Goal: Task Accomplishment & Management: Complete application form

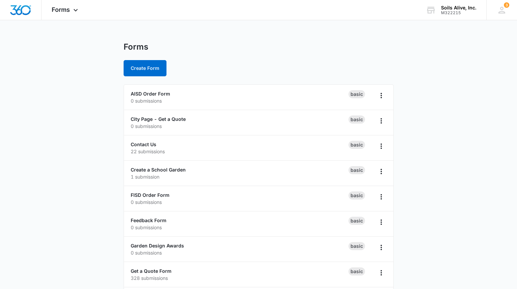
click at [489, 42] on main "Forms Create Form AISD Order Form 0 submissions Basic City Page - Get a Quote 0…" at bounding box center [258, 245] width 517 height 406
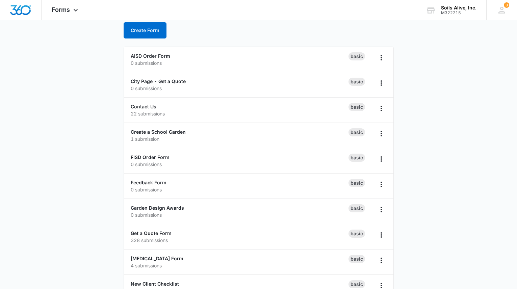
scroll to position [46, 0]
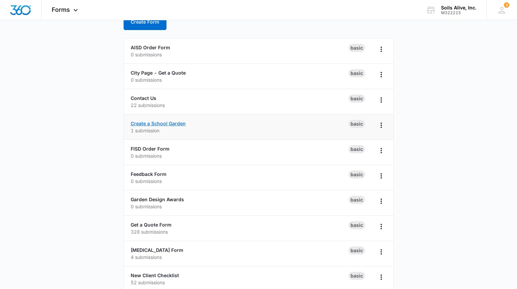
click at [172, 122] on link "Create a School Garden" at bounding box center [158, 124] width 55 height 6
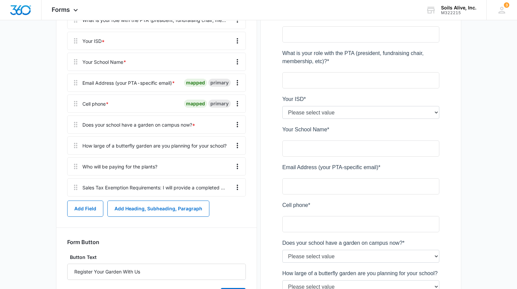
scroll to position [221, 0]
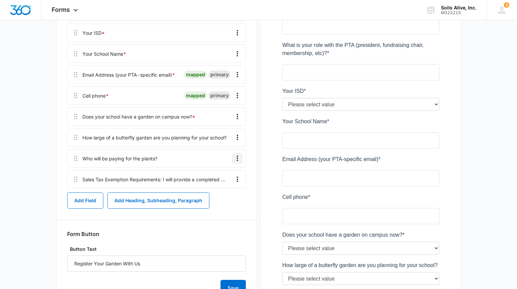
click at [238, 157] on icon "Overflow Menu" at bounding box center [238, 158] width 8 height 8
click at [217, 178] on div "Edit" at bounding box center [219, 177] width 14 height 5
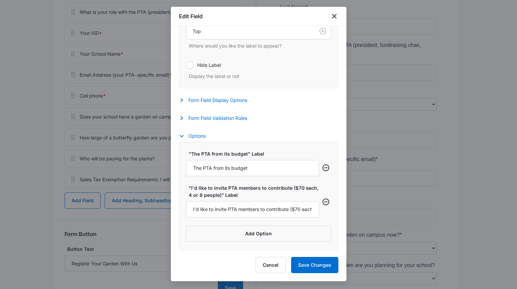
scroll to position [172, 0]
click at [244, 206] on input "I'd like to invite PTA members to contribute ($70 each, 4 or 8 people)" at bounding box center [252, 209] width 133 height 16
click at [299, 208] on input "I'd like to invite PTA members to contribute ($70 each, 4 or 8 people)" at bounding box center [252, 209] width 133 height 16
type input "I'd like to invite PTA members to contribute ($50 each, 4 or 8 people)"
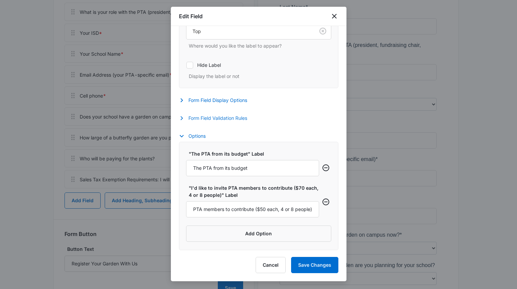
click at [230, 117] on button "Form Field Validation Rules" at bounding box center [216, 118] width 75 height 8
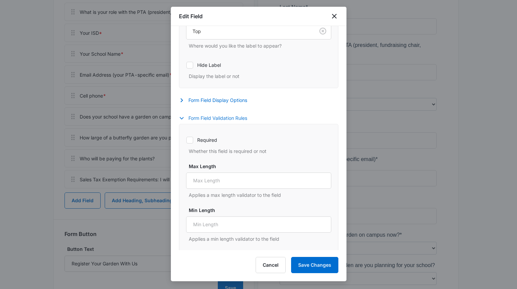
scroll to position [0, 0]
click at [213, 139] on label "Required" at bounding box center [258, 140] width 145 height 7
click at [187, 140] on input "Required" at bounding box center [186, 140] width 0 height 0
checkbox input "true"
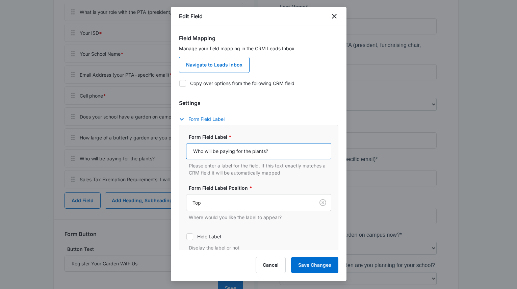
drag, startPoint x: 222, startPoint y: 149, endPoint x: 307, endPoint y: 142, distance: 85.1
click at [307, 142] on div "Form Field Label * Who will be paying for the plants? Please enter a label for …" at bounding box center [258, 154] width 145 height 43
type input "Who will be provide payment for the plants?"
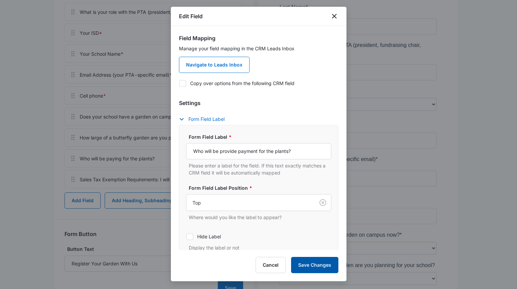
click at [304, 266] on button "Save Changes" at bounding box center [314, 265] width 47 height 16
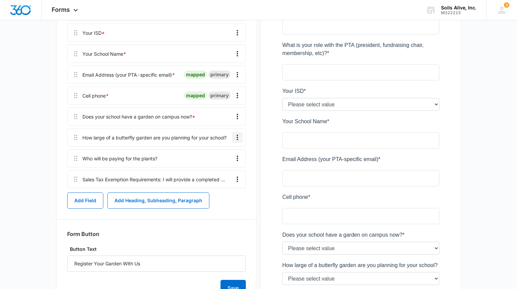
click at [239, 138] on icon "Overflow Menu" at bounding box center [238, 137] width 8 height 8
click at [222, 155] on div "Edit" at bounding box center [219, 156] width 14 height 5
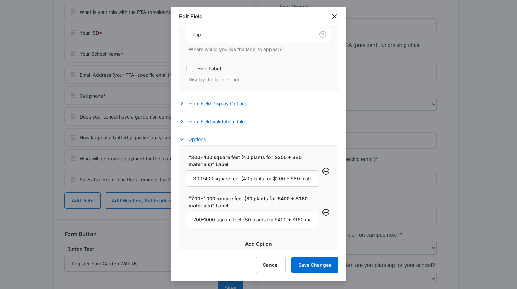
scroll to position [173, 0]
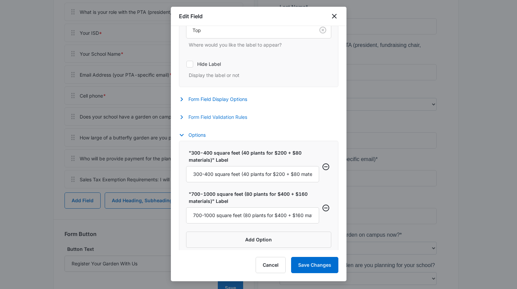
click at [238, 120] on button "Form Field Validation Rules" at bounding box center [216, 117] width 75 height 8
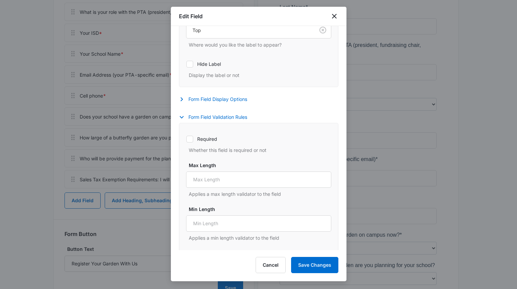
click at [210, 137] on label "Required" at bounding box center [258, 139] width 145 height 7
click at [187, 139] on input "Required" at bounding box center [186, 139] width 0 height 0
checkbox input "true"
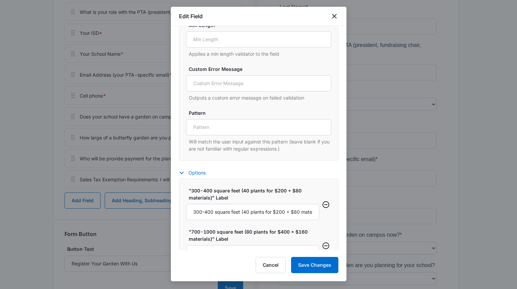
scroll to position [401, 0]
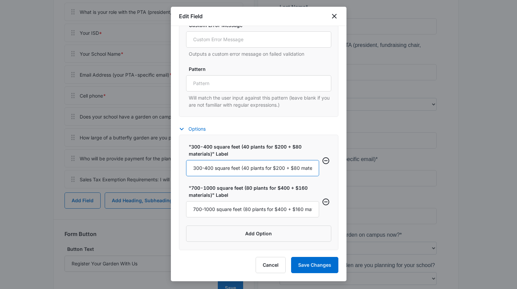
click at [279, 167] on input "300-400 square feet (40 plants for $200 + $80 materials)" at bounding box center [252, 168] width 133 height 16
type input "300-400 square feet (40 plants for $200)"
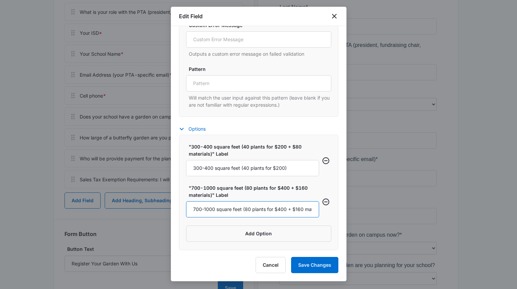
click at [295, 209] on input "700-1000 square feet (80 plants for $400 + $160 materials)" at bounding box center [252, 209] width 133 height 16
type input "700-1000 square feet (80 plants for $400)"
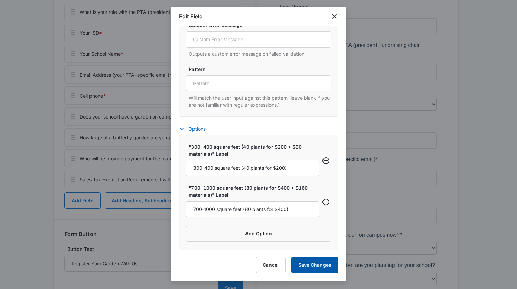
click at [311, 266] on button "Save Changes" at bounding box center [314, 265] width 47 height 16
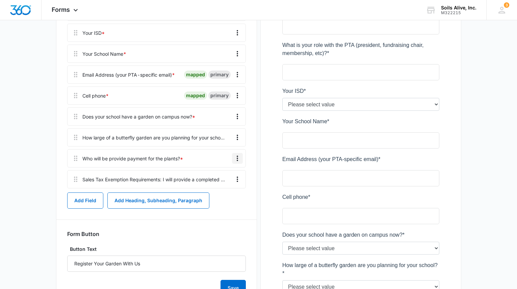
click at [236, 158] on icon "Overflow Menu" at bounding box center [238, 158] width 8 height 8
click at [223, 177] on div "Edit" at bounding box center [219, 177] width 14 height 5
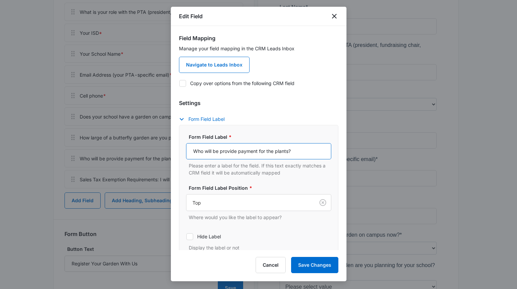
click at [220, 151] on input "Who will be provide payment for the plants?" at bounding box center [258, 151] width 145 height 16
type input "Who will provide payment for the plants?"
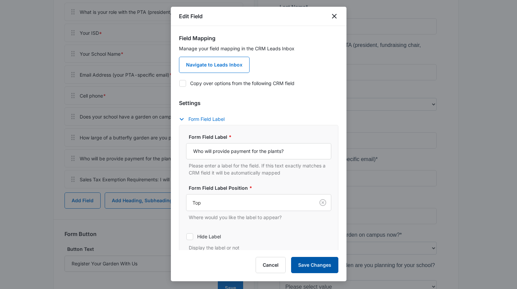
click at [301, 266] on button "Save Changes" at bounding box center [314, 265] width 47 height 16
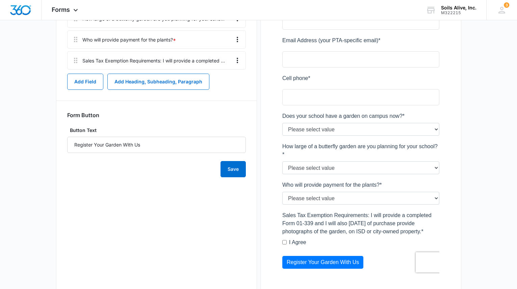
scroll to position [323, 0]
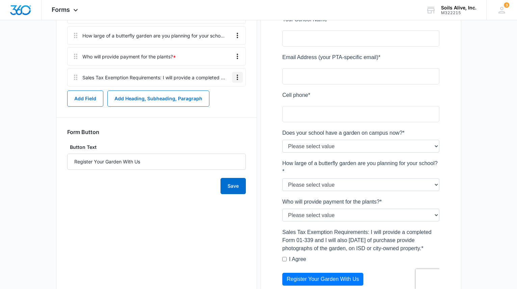
click at [238, 78] on icon "Overflow Menu" at bounding box center [237, 77] width 1 height 5
click at [221, 93] on button "Edit" at bounding box center [223, 96] width 39 height 10
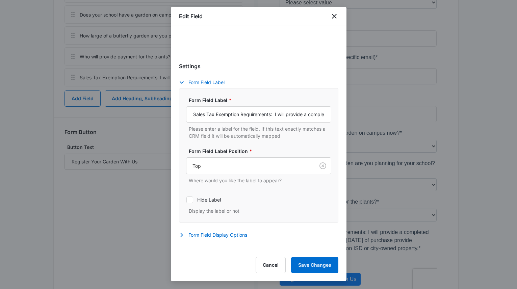
scroll to position [93, 0]
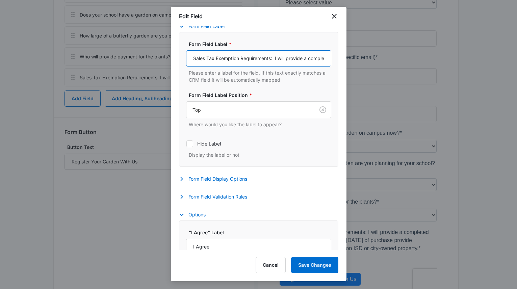
click at [286, 55] on input "Sales Tax Exemption Requirements: I will provide a completed Form 01-339 and I …" at bounding box center [258, 58] width 145 height 16
click at [256, 56] on input "Sales Tax Exemption Requirements: I will provide a completed Form 01-339 (with …" at bounding box center [258, 58] width 145 height 16
click at [233, 60] on input "Sales Tax Exemption Requirements: I will provide a completed Form 01-339 (with …" at bounding box center [258, 58] width 145 height 16
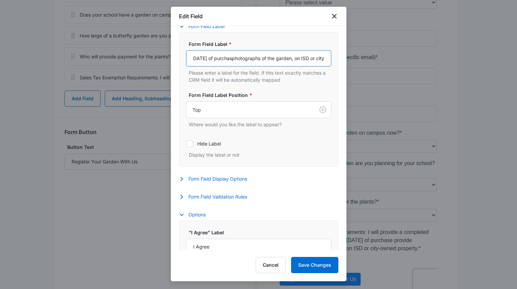
scroll to position [0, 270]
click at [262, 58] on input "Sales Tax Exemption Requirements: I will provide a completed Form 01-339 (with …" at bounding box center [258, 58] width 145 height 16
type input "Sales Tax Exemption Requirements: I will provide a completed Form 01-339 (with …"
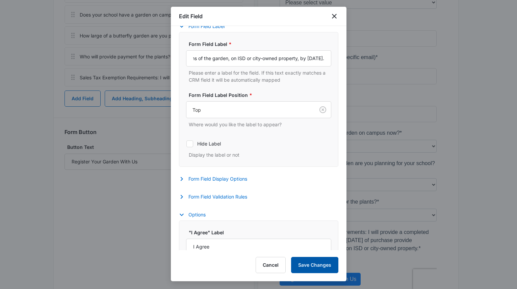
click at [305, 264] on button "Save Changes" at bounding box center [314, 265] width 47 height 16
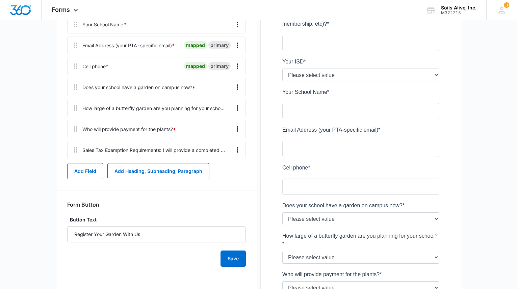
scroll to position [257, 0]
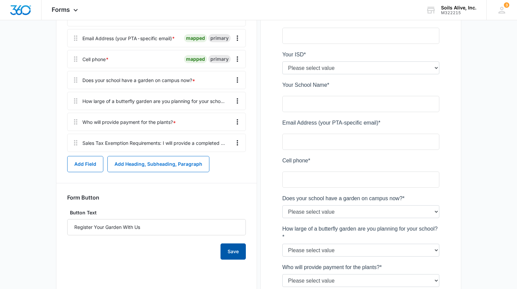
click at [225, 255] on button "Save" at bounding box center [233, 252] width 25 height 16
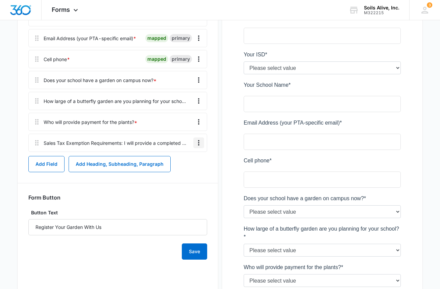
click at [200, 142] on icon "Overflow Menu" at bounding box center [199, 143] width 8 height 8
click at [186, 157] on button "Edit" at bounding box center [184, 162] width 39 height 10
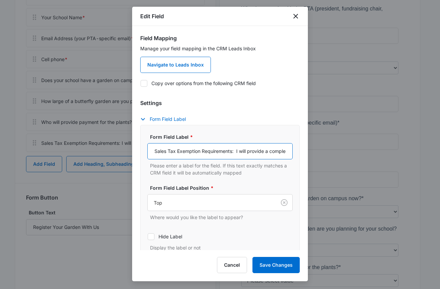
click at [258, 152] on input "Sales Tax Exemption Requirements: I will provide a completed Form 01-339 (with …" at bounding box center [219, 151] width 145 height 16
click at [250, 150] on input "Sales Tax Exemption Requirements: I will provide a completed Form 01-339 (with …" at bounding box center [219, 151] width 145 height 16
click at [246, 150] on input "Sales Tax Exemption Requirements: I will provide a completed Form 01-339 (with …" at bounding box center [219, 151] width 145 height 16
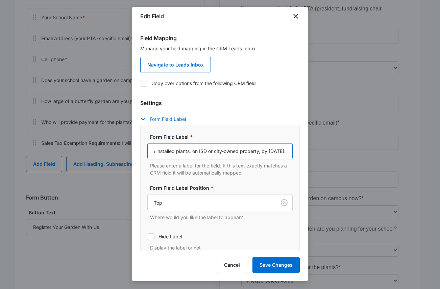
scroll to position [0, 438]
type input "Sales Tax Exemption Requirements: I will provide a completed Form 01-339 (with …"
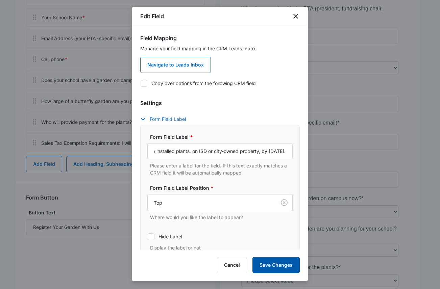
click at [267, 264] on button "Save Changes" at bounding box center [275, 265] width 47 height 16
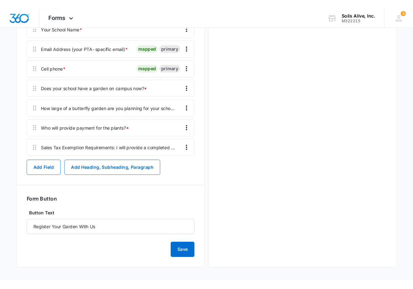
scroll to position [0, 0]
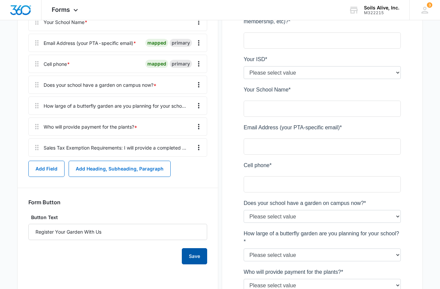
click at [191, 260] on button "Save" at bounding box center [194, 256] width 25 height 16
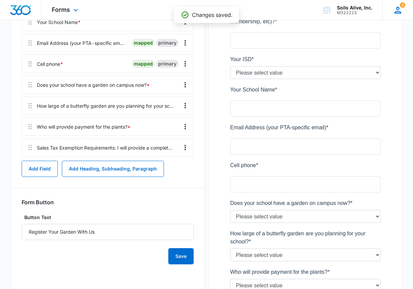
click at [412, 15] on div "3 BS Ben Strube ben@soilsalive.com My Profile 3 Notifications Support Logout Te…" at bounding box center [397, 10] width 31 height 20
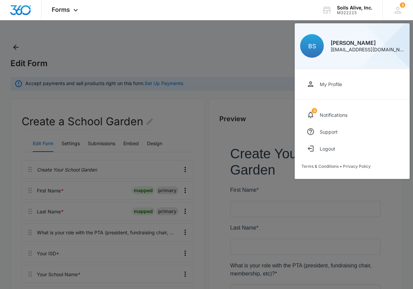
click at [71, 43] on div at bounding box center [206, 144] width 413 height 289
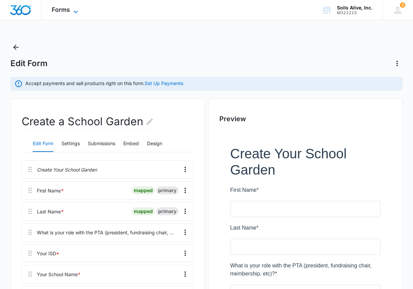
click at [61, 10] on span "Forms" at bounding box center [61, 9] width 18 height 7
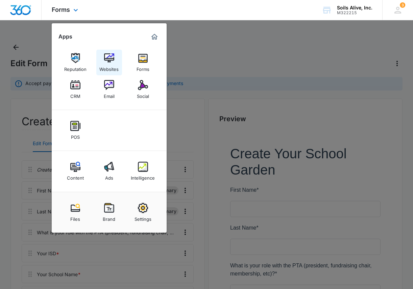
click at [110, 56] on img at bounding box center [109, 58] width 10 height 10
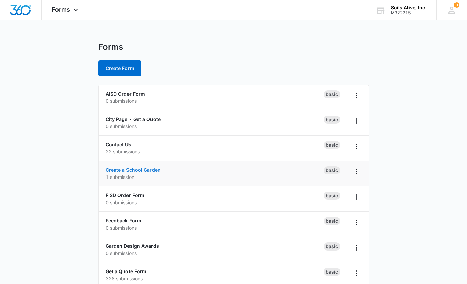
click at [140, 170] on link "Create a School Garden" at bounding box center [132, 170] width 55 height 6
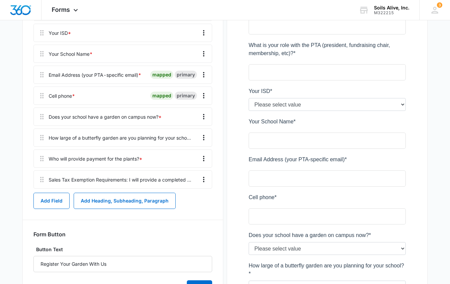
scroll to position [226, 0]
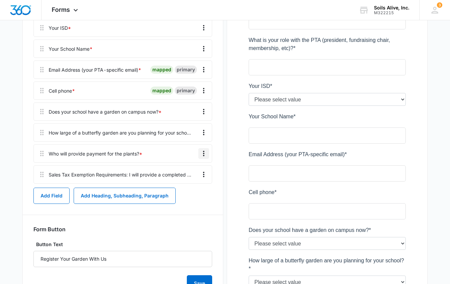
click at [205, 154] on icon "Overflow Menu" at bounding box center [204, 153] width 8 height 8
click at [180, 169] on button "Edit" at bounding box center [189, 172] width 39 height 10
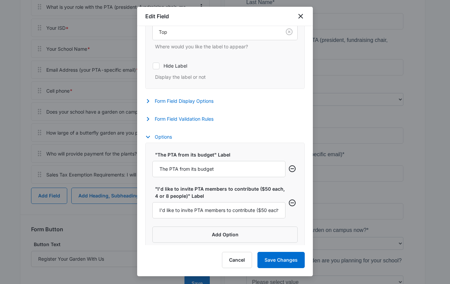
scroll to position [177, 0]
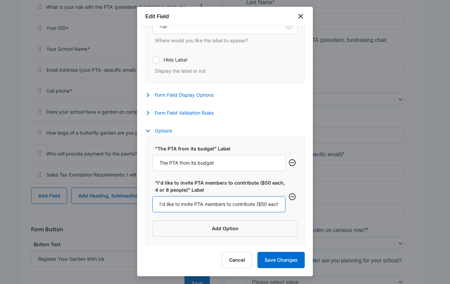
click at [188, 205] on input "I'd like to invite PTA members to contribute ($50 each, 4 or 8 people)" at bounding box center [218, 204] width 133 height 16
click at [231, 228] on button "Add Option" at bounding box center [224, 228] width 145 height 16
click at [196, 237] on input "Label" at bounding box center [218, 238] width 133 height 16
paste input "I'd like to invite PTA members to contribute ($50 each, 4 or 8 people)"
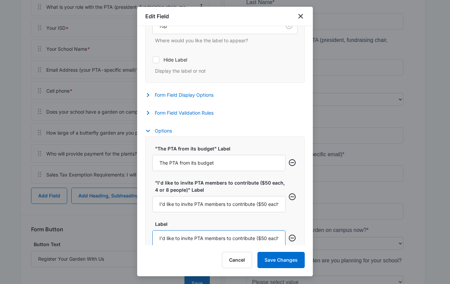
scroll to position [0, 40]
click at [260, 206] on input "I'd like to invite PTA members to contribute ($50 each, 4 or 8 people)" at bounding box center [218, 204] width 133 height 16
click at [264, 237] on input "I'd like to invite PTA members to contribute ($50 each, 4 or 8 people)" at bounding box center [218, 238] width 133 height 16
type input "I'd like to invite PTA members to contribute ($100 each, 2 or 4 people)"
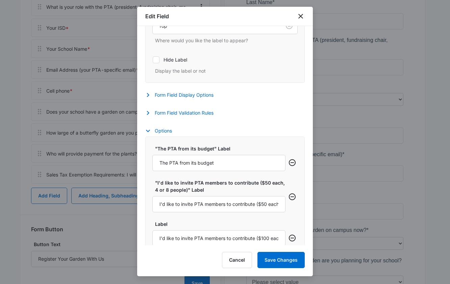
scroll to position [211, 0]
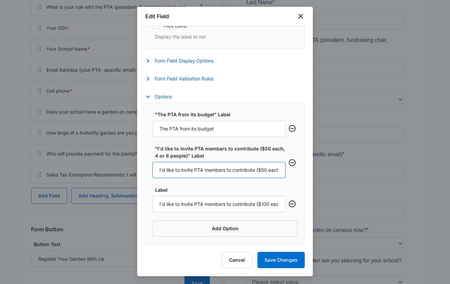
click at [163, 169] on input "I'd like to invite PTA members to contribute ($50 each, 4 or 8 people)" at bounding box center [218, 170] width 133 height 16
type input "$50 -- I'd like to invite PTA members to contribute ($50 each, 4 or 8 people)"
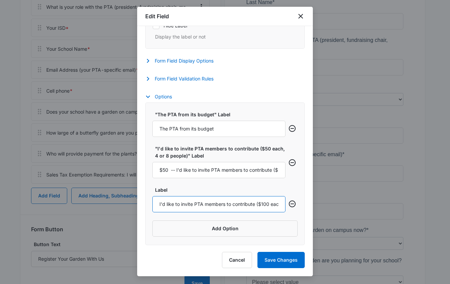
click at [160, 201] on input "I'd like to invite PTA members to contribute ($100 each, 2 or 4 people)" at bounding box center [218, 204] width 133 height 16
type input "$100 -- I'd like to invite PTA members to contribute ($100 each, 2 or 4 people)"
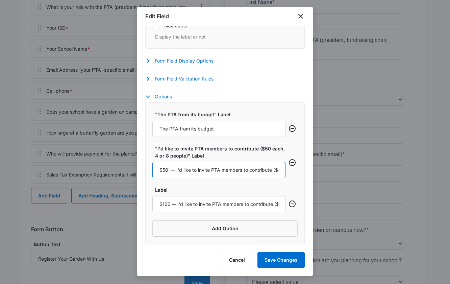
click at [208, 174] on input "$50 -- I'd like to invite PTA members to contribute ($50 each, 4 or 8 people)" at bounding box center [218, 170] width 133 height 16
type input "$50 -- I'd like to invite PTA members to contribute $50 each (4 or 8 people)"
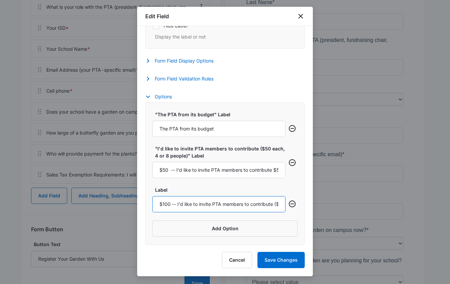
scroll to position [0, 60]
drag, startPoint x: 244, startPoint y: 202, endPoint x: 298, endPoint y: 210, distance: 54.9
click at [298, 210] on div ""The PTA from its budget" Label The PTA from its budget "I'd like to invite PTA…" at bounding box center [224, 173] width 159 height 143
click at [217, 204] on input "$100 -- I'd like to invite PTA members to contribute ($100 each, 2 or 4 people)" at bounding box center [218, 204] width 133 height 16
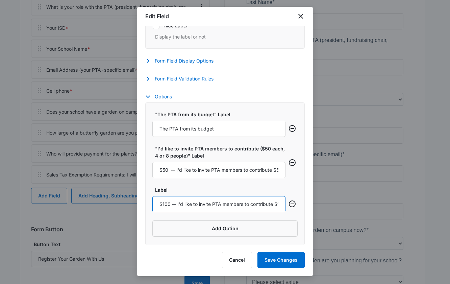
drag, startPoint x: 181, startPoint y: 203, endPoint x: 134, endPoint y: 200, distance: 46.8
click at [134, 200] on body "Forms Apps Reputation Websites Forms CRM Email Social POS Content Ads Intellige…" at bounding box center [225, 109] width 450 height 670
type input "$100 -- I'd like to invite PTA members to contribute $100 each (2 or 4 people)"
click at [280, 259] on button "Save Changes" at bounding box center [280, 260] width 47 height 16
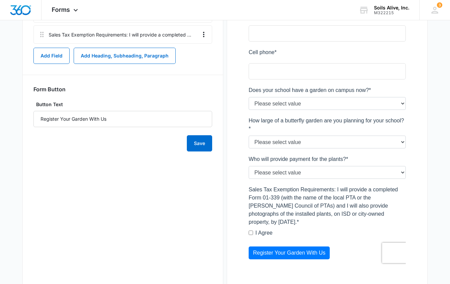
scroll to position [370, 0]
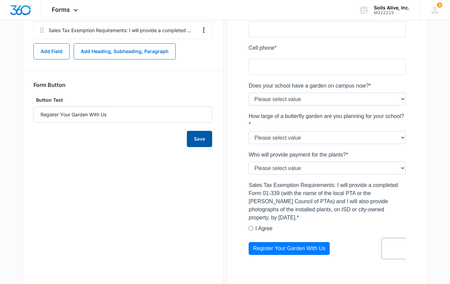
click at [194, 139] on button "Save" at bounding box center [199, 139] width 25 height 16
click at [238, 72] on div at bounding box center [327, 18] width 179 height 515
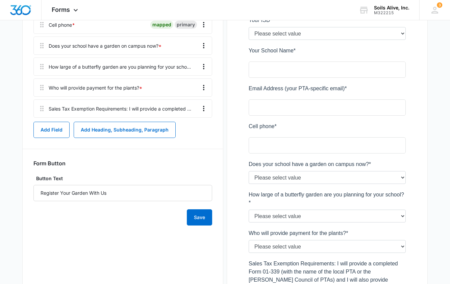
scroll to position [275, 0]
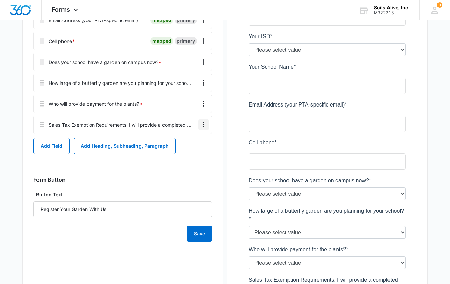
click at [204, 124] on icon "Overflow Menu" at bounding box center [204, 125] width 8 height 8
click at [185, 142] on div "Edit" at bounding box center [185, 143] width 14 height 5
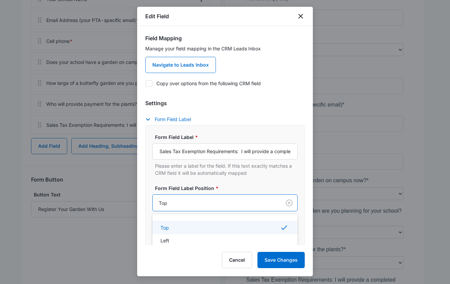
click at [249, 201] on div at bounding box center [216, 203] width 114 height 8
click at [255, 148] on input "Sales Tax Exemption Requirements: I will provide a completed Form 01-339 (with …" at bounding box center [224, 151] width 145 height 16
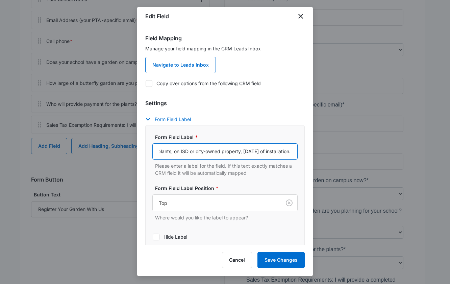
scroll to position [0, 492]
type input "Sales Tax Exemption Requirements: I will provide a completed Form 01-339 (with …"
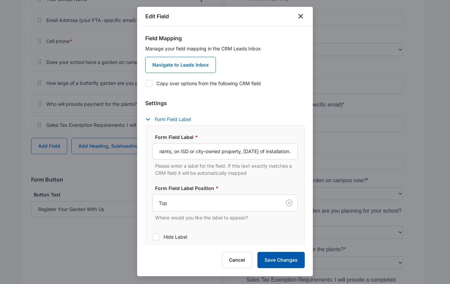
click at [285, 262] on button "Save Changes" at bounding box center [280, 260] width 47 height 16
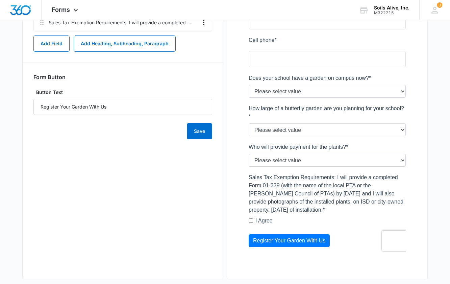
scroll to position [387, 0]
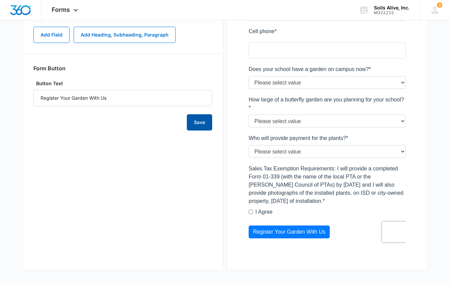
click at [200, 124] on button "Save" at bounding box center [199, 122] width 25 height 16
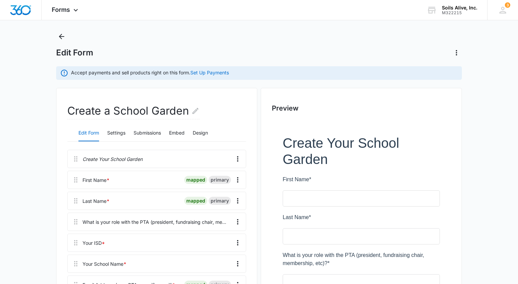
scroll to position [0, 0]
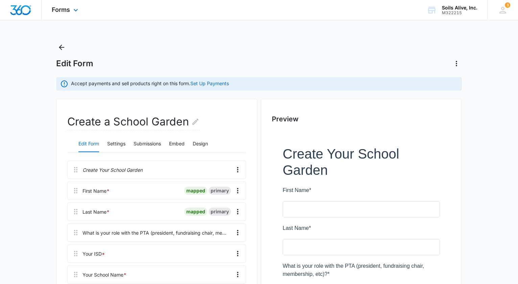
click at [64, 14] on div "Forms Apps Reputation Websites Forms CRM Email Social POS Content Ads Intellige…" at bounding box center [66, 10] width 48 height 20
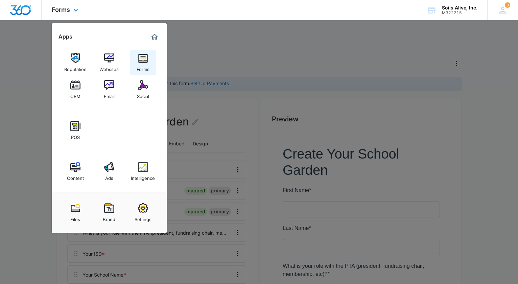
click at [143, 60] on img at bounding box center [143, 58] width 10 height 10
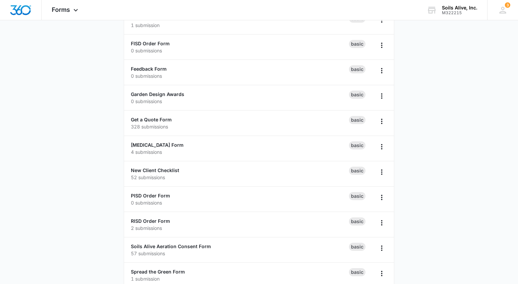
scroll to position [163, 0]
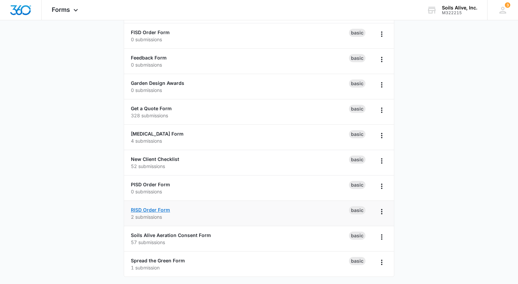
click at [138, 210] on link "RISD Order Form" at bounding box center [150, 210] width 39 height 6
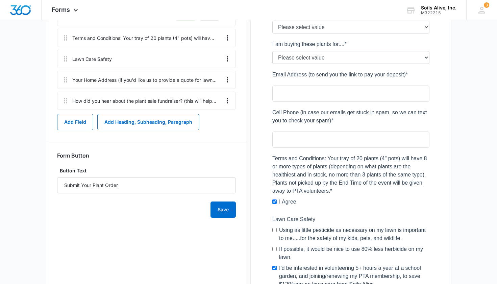
scroll to position [313, 0]
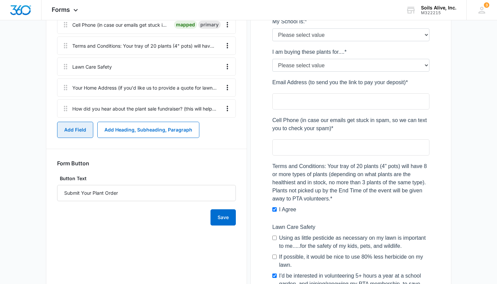
click at [79, 127] on button "Add Field" at bounding box center [75, 130] width 36 height 16
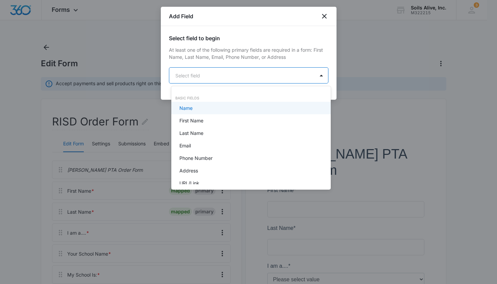
click at [276, 75] on body "Forms Apps Reputation Websites Forms CRM Email Social POS Content Ads Intellige…" at bounding box center [248, 142] width 497 height 284
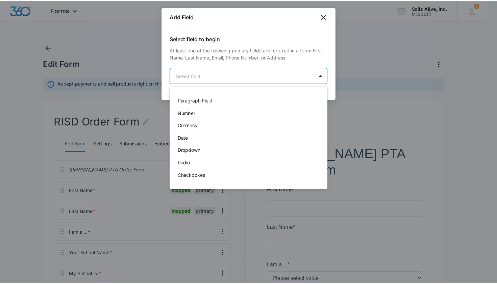
scroll to position [117, 0]
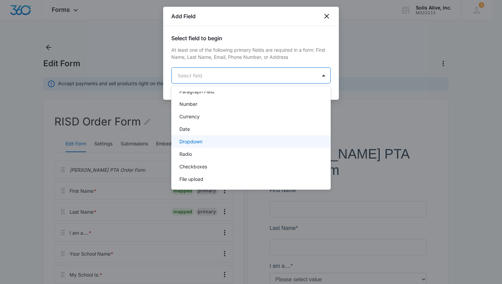
click at [231, 141] on div "Dropdown" at bounding box center [250, 141] width 142 height 7
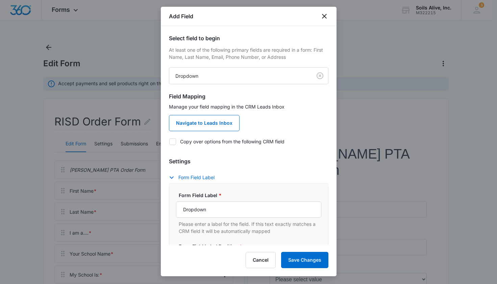
scroll to position [17, 0]
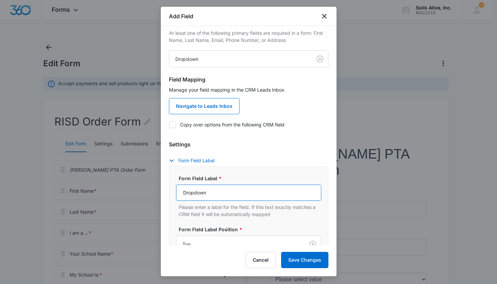
click at [234, 192] on input "Dropdown" at bounding box center [248, 193] width 145 height 16
type input "I'm needing to purchase...."
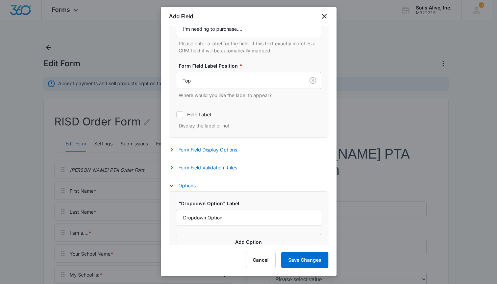
scroll to position [194, 0]
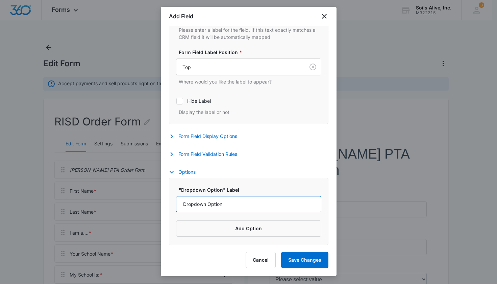
click at [235, 201] on input "Dropdown Option" at bounding box center [248, 204] width 145 height 16
type input "1 tray of plants (20)"
click at [224, 230] on button "Add Option" at bounding box center [248, 228] width 145 height 16
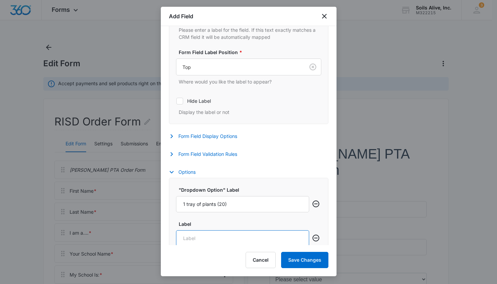
click at [210, 232] on input "Label" at bounding box center [242, 238] width 133 height 16
type input "2 trays of plants (40)"
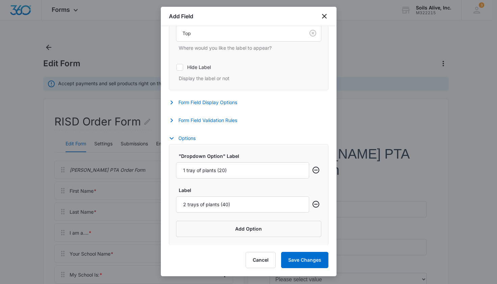
scroll to position [208, 0]
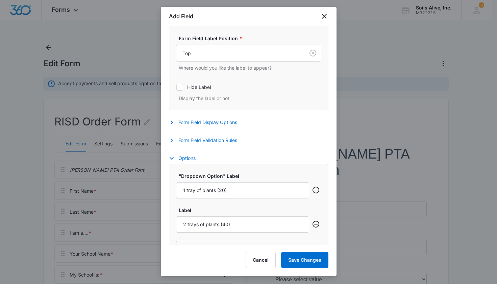
click at [230, 141] on button "Form Field Validation Rules" at bounding box center [206, 140] width 75 height 8
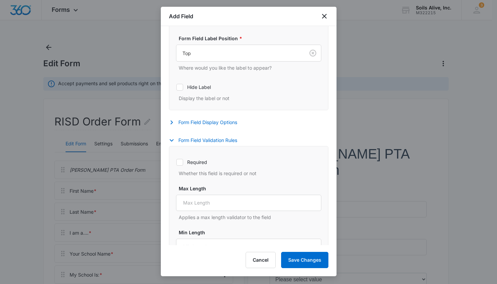
click at [197, 163] on label "Required" at bounding box center [248, 161] width 145 height 7
click at [176, 162] on input "Required" at bounding box center [176, 162] width 0 height 0
checkbox input "true"
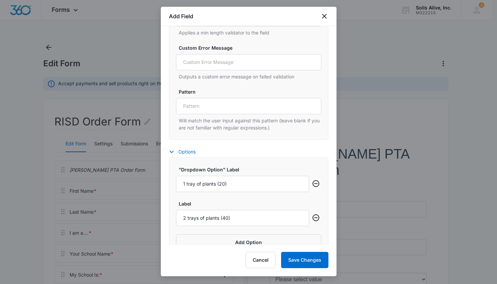
scroll to position [450, 0]
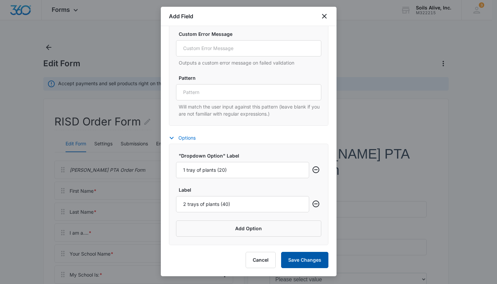
click at [299, 260] on button "Save Changes" at bounding box center [304, 260] width 47 height 16
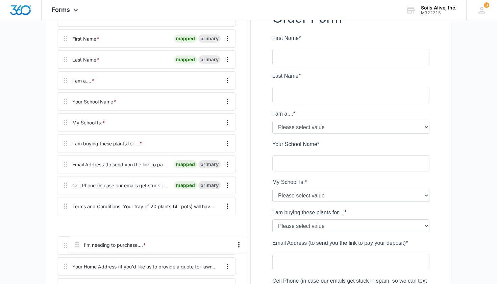
scroll to position [156, 0]
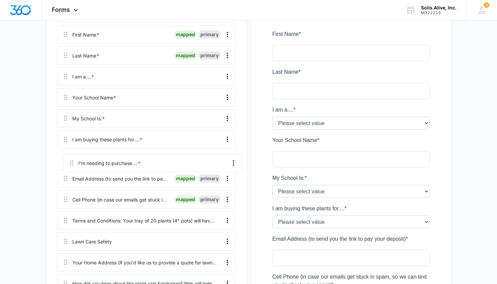
drag, startPoint x: 64, startPoint y: 134, endPoint x: 69, endPoint y: 157, distance: 24.2
click at [69, 157] on div "Richardson PTA Order Form First Name * mapped primary Last Name * mapped primar…" at bounding box center [146, 149] width 179 height 291
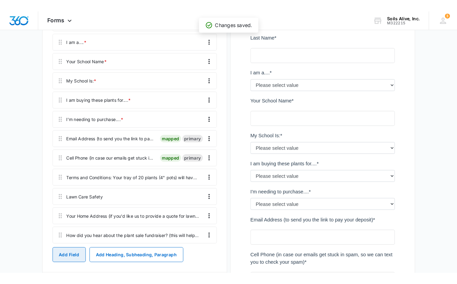
scroll to position [202, 0]
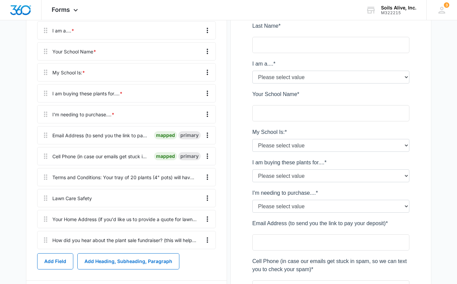
click at [420, 32] on div at bounding box center [331, 250] width 179 height 643
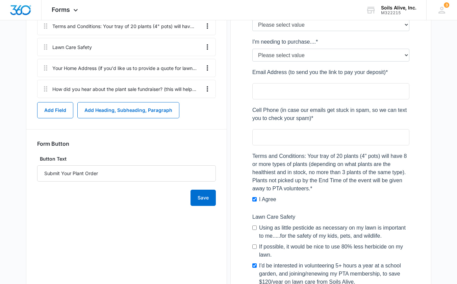
scroll to position [361, 0]
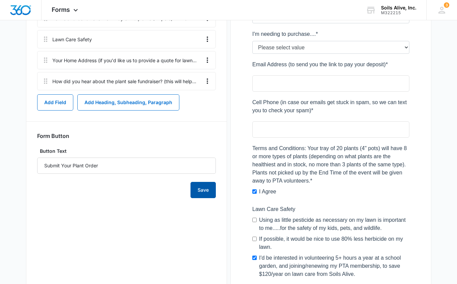
click at [206, 191] on button "Save" at bounding box center [203, 190] width 25 height 16
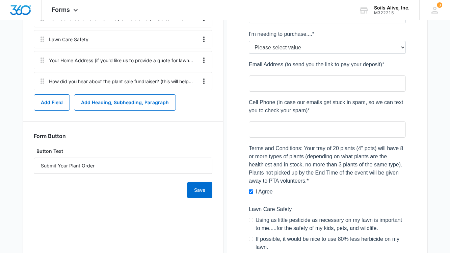
click at [425, 231] on div "Preview" at bounding box center [327, 81] width 201 height 687
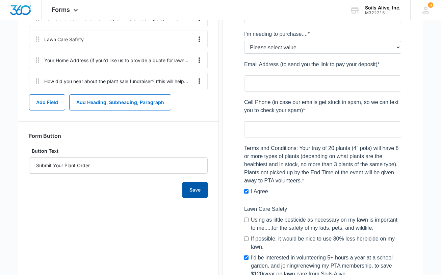
click at [195, 190] on button "Save" at bounding box center [194, 190] width 25 height 16
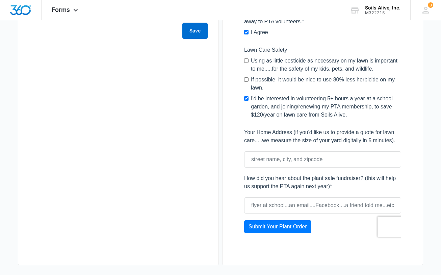
scroll to position [524, 0]
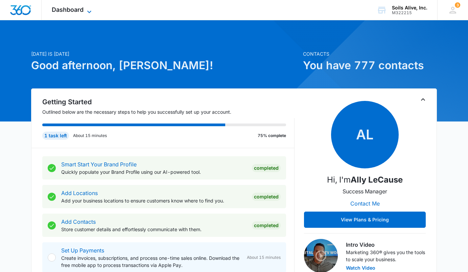
click at [81, 8] on span "Dashboard" at bounding box center [68, 9] width 32 height 7
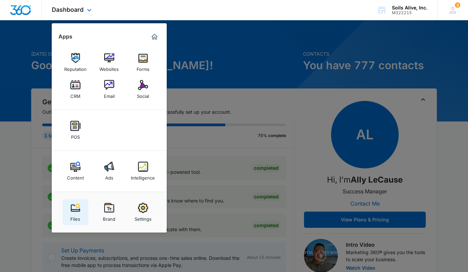
click at [80, 213] on div "Files" at bounding box center [75, 217] width 10 height 9
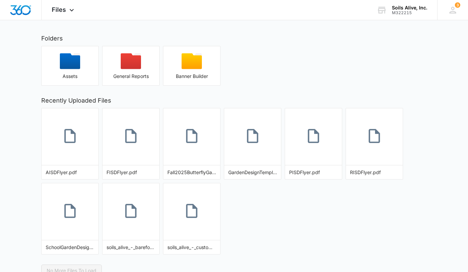
scroll to position [29, 0]
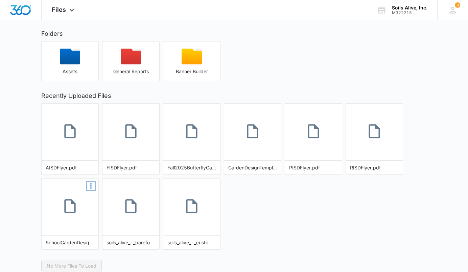
click at [90, 185] on icon "More Options" at bounding box center [91, 186] width 8 height 8
click at [81, 198] on button "Make Public" at bounding box center [77, 197] width 35 height 9
click at [76, 204] on icon at bounding box center [70, 206] width 17 height 17
click at [211, 112] on icon "More Options" at bounding box center [212, 111] width 8 height 8
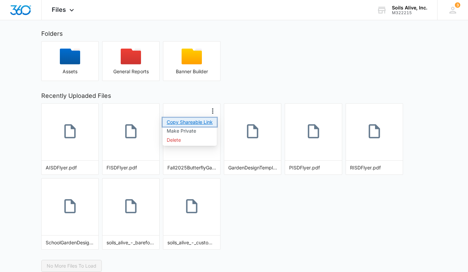
click at [193, 123] on button "Copy Shareable Link" at bounding box center [190, 122] width 54 height 9
click at [72, 9] on icon at bounding box center [72, 12] width 8 height 8
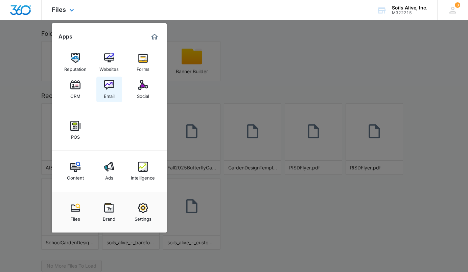
click at [114, 85] on img at bounding box center [109, 85] width 10 height 10
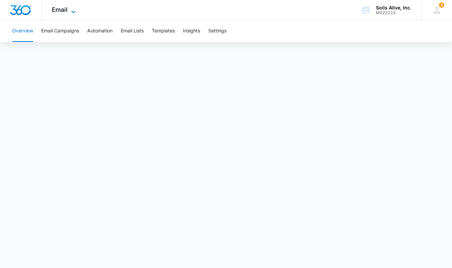
click at [64, 12] on span "Email" at bounding box center [60, 9] width 16 height 7
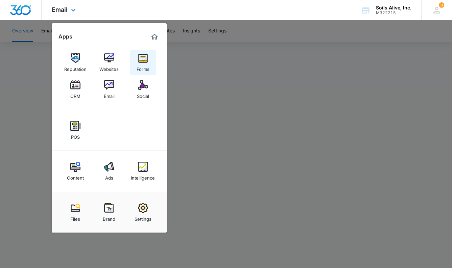
click at [143, 63] on img at bounding box center [143, 58] width 10 height 10
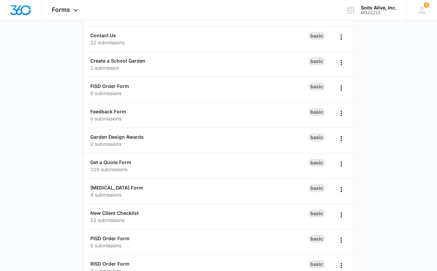
scroll to position [110, 0]
click at [120, 59] on link "Create a School Garden" at bounding box center [117, 60] width 55 height 6
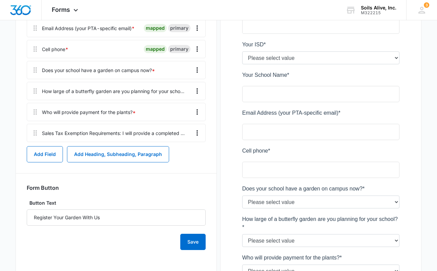
scroll to position [285, 0]
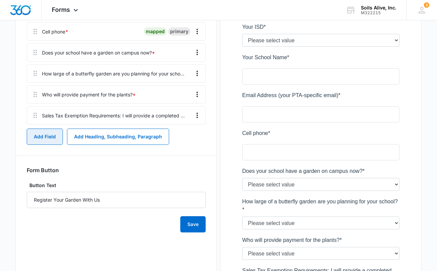
click at [39, 134] on button "Add Field" at bounding box center [45, 136] width 36 height 16
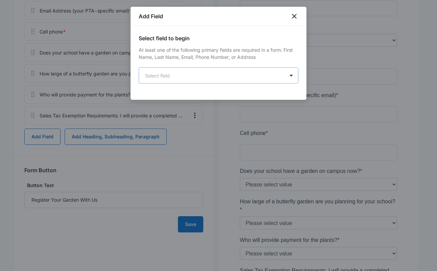
click at [273, 73] on body "Forms Apps Reputation Websites Forms CRM Email Social POS Content Ads Intellige…" at bounding box center [218, 50] width 437 height 670
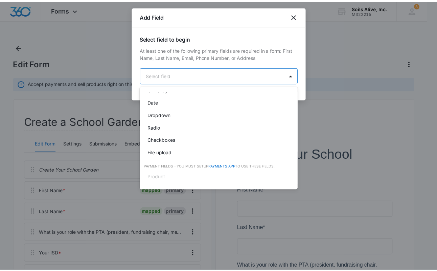
scroll to position [141, 0]
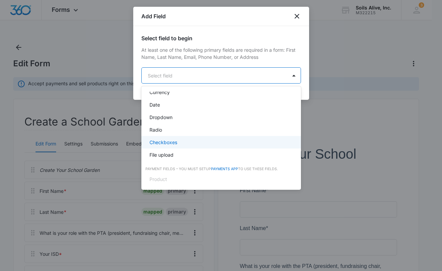
click at [202, 141] on div "Checkboxes" at bounding box center [220, 142] width 142 height 7
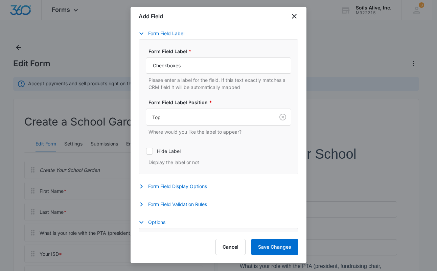
scroll to position [128, 0]
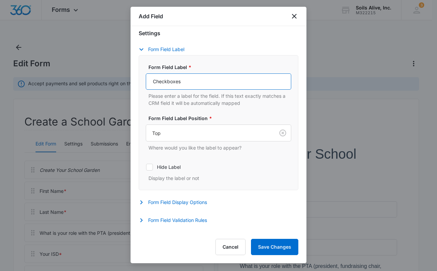
click at [229, 87] on input "Checkboxes" at bounding box center [218, 81] width 145 height 16
type input "School principle has given permission for the garden?"
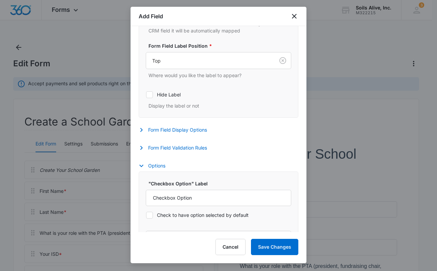
scroll to position [224, 0]
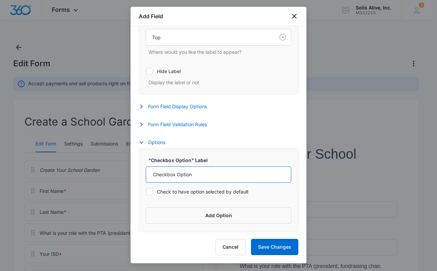
click at [239, 171] on input "Checkbox Option" at bounding box center [218, 174] width 145 height 16
type input "Yes"
click at [182, 215] on button "Add Option" at bounding box center [218, 215] width 145 height 16
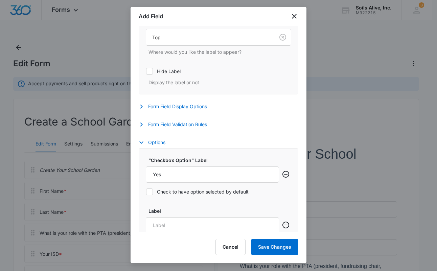
scroll to position [274, 0]
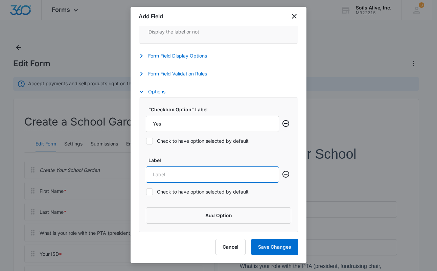
click at [247, 178] on input "Label" at bounding box center [212, 174] width 133 height 16
type input "Not Yet"
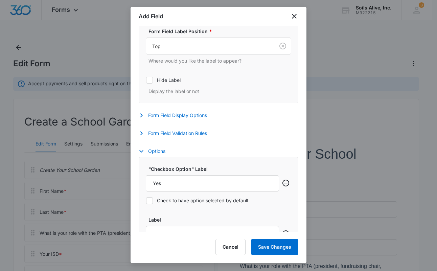
scroll to position [217, 0]
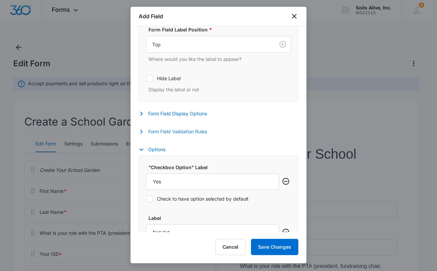
click at [189, 131] on button "Form Field Validation Rules" at bounding box center [176, 131] width 75 height 8
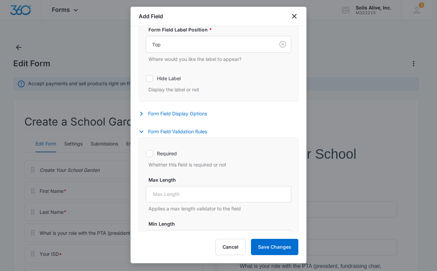
click at [166, 152] on label "Required" at bounding box center [218, 153] width 145 height 7
click at [146, 153] on input "Required" at bounding box center [146, 153] width 0 height 0
checkbox input "true"
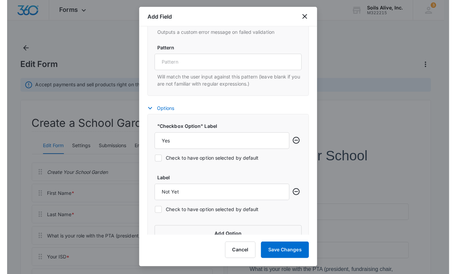
scroll to position [496, 0]
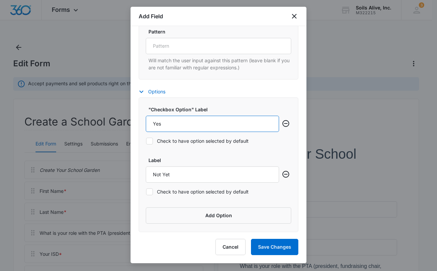
click at [232, 121] on input "Yes" at bounding box center [212, 124] width 133 height 16
type input "Y"
type input "H"
type input "Yes"
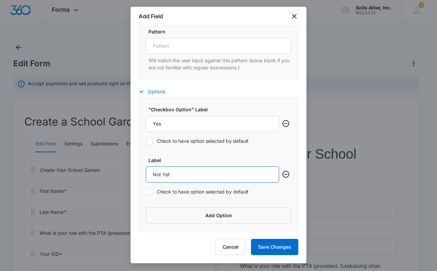
click at [197, 179] on input "Not Yet" at bounding box center [212, 174] width 133 height 16
click at [151, 142] on icon at bounding box center [149, 141] width 6 height 6
click at [146, 141] on input "Check to have option selected by default" at bounding box center [146, 141] width 0 height 0
checkbox input "true"
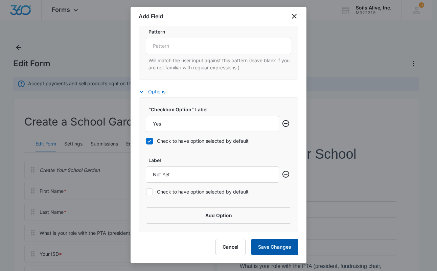
click at [270, 248] on button "Save Changes" at bounding box center [274, 247] width 47 height 16
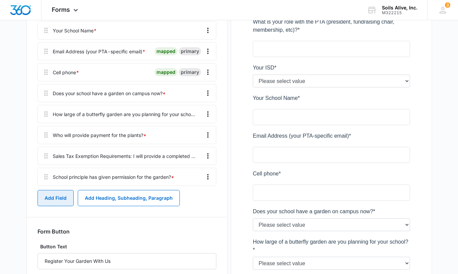
scroll to position [257, 0]
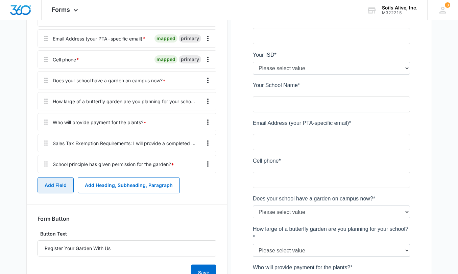
click at [51, 188] on button "Add Field" at bounding box center [56, 185] width 36 height 16
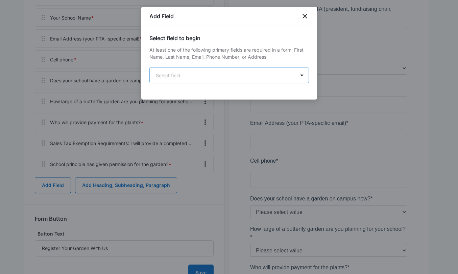
click at [243, 81] on body "Forms Apps Reputation Websites Forms CRM Email Social POS Content Ads Intellige…" at bounding box center [229, 98] width 458 height 710
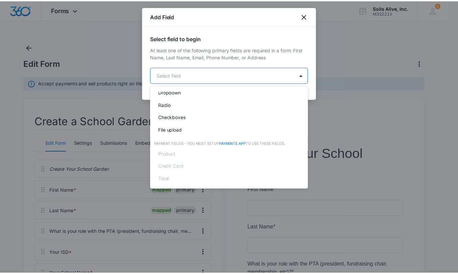
scroll to position [171, 0]
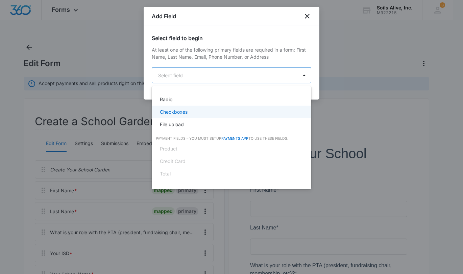
click at [204, 113] on div "Checkboxes" at bounding box center [231, 111] width 142 height 7
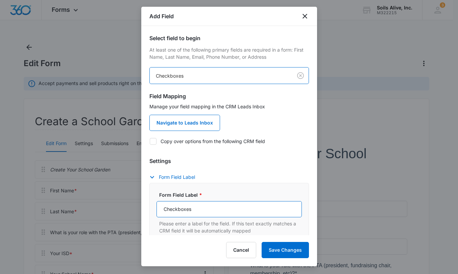
click at [200, 211] on input "Checkboxes" at bounding box center [228, 209] width 145 height 16
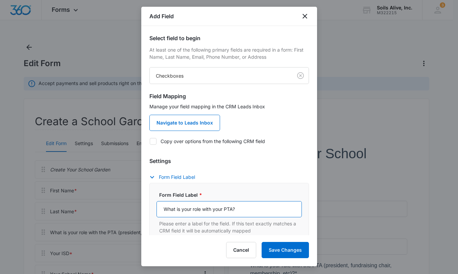
type input "What is your role with your PTA?"
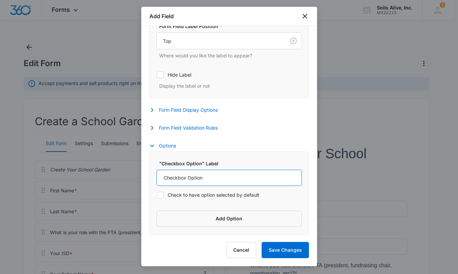
click at [266, 177] on input "Checkbox Option" at bounding box center [228, 178] width 145 height 16
type input "President"
click at [225, 221] on button "Add Option" at bounding box center [228, 219] width 145 height 16
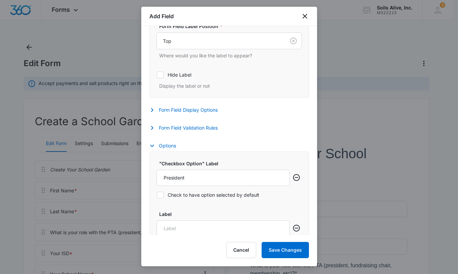
scroll to position [271, 0]
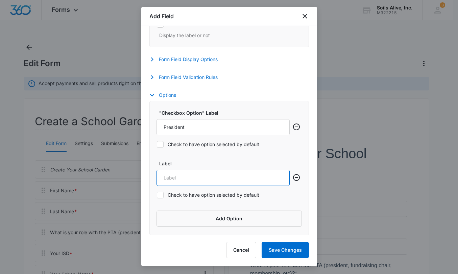
click at [243, 175] on input "Label" at bounding box center [222, 178] width 133 height 16
click at [248, 251] on button "Cancel" at bounding box center [241, 250] width 30 height 16
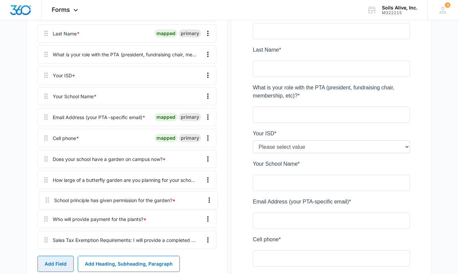
scroll to position [179, 0]
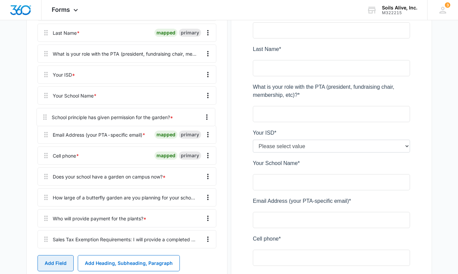
drag, startPoint x: 45, startPoint y: 245, endPoint x: 44, endPoint y: 115, distance: 130.1
click at [44, 115] on div "Create Your School Garden First Name * mapped primary Last Name * mapped primar…" at bounding box center [127, 117] width 179 height 270
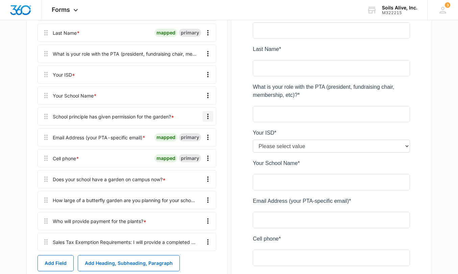
click at [206, 117] on icon "Overflow Menu" at bounding box center [208, 117] width 8 height 8
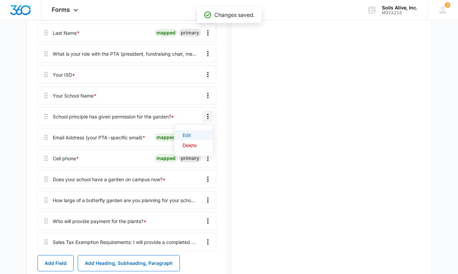
scroll to position [0, 0]
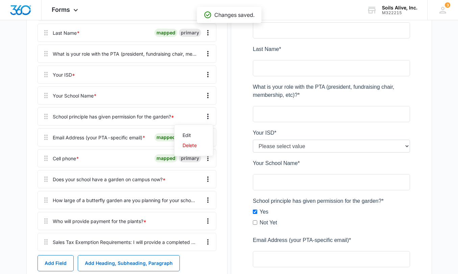
click at [22, 90] on main "Edit Form Accept payments and sell products right on this form. Set Up Payments…" at bounding box center [229, 197] width 458 height 668
click at [206, 116] on icon "Overflow Menu" at bounding box center [208, 117] width 8 height 8
click at [195, 134] on div "Edit" at bounding box center [189, 135] width 14 height 5
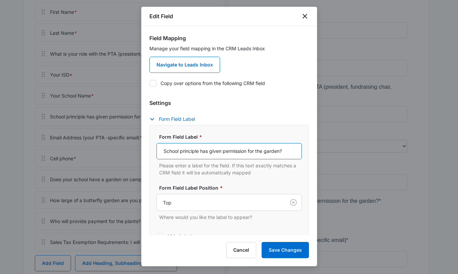
click at [165, 151] on input "School principle has given permission for the garden?" at bounding box center [228, 151] width 145 height 16
type input "Have you already obtained permission for the garden at the school?"
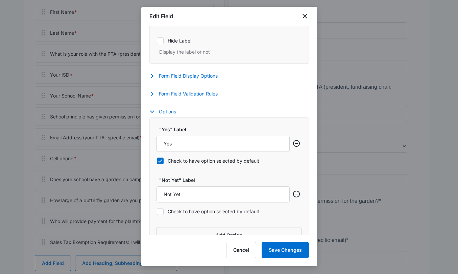
scroll to position [213, 0]
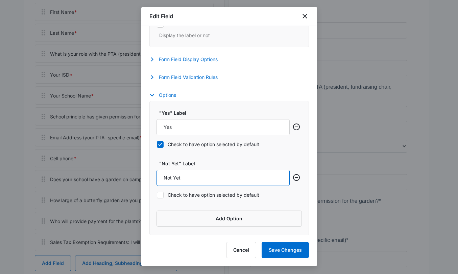
click at [246, 176] on input "Not Yet" at bounding box center [222, 178] width 133 height 16
type input "Not Yet, but will have it by October 13th"
click at [196, 222] on button "Add Option" at bounding box center [228, 219] width 145 height 16
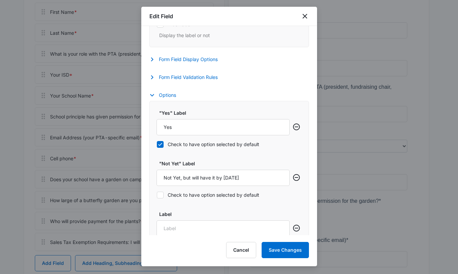
scroll to position [263, 0]
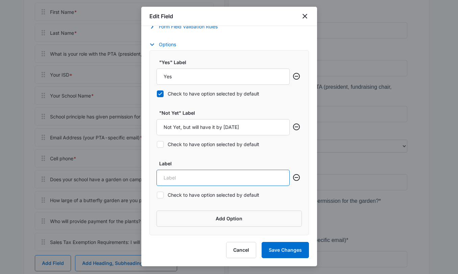
click at [249, 178] on input "Label" at bounding box center [222, 178] width 133 height 16
type input "Not yet,"
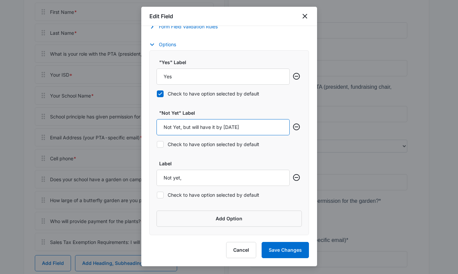
click at [192, 126] on input "Not Yet, but will have it by October 13th" at bounding box center [222, 127] width 133 height 16
click at [263, 126] on input "Not Yet, but I will have it by October 13th" at bounding box center [222, 127] width 133 height 16
type input "Not Yet, but I will have it by [DATE] (or let you know we didn't get it)"
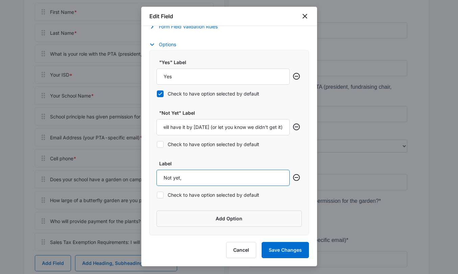
click at [201, 176] on input "Not yet," at bounding box center [222, 178] width 133 height 16
drag, startPoint x: 213, startPoint y: 178, endPoint x: 145, endPoint y: 175, distance: 68.3
click at [145, 175] on div "Field Mapping Manage your field mapping in the CRM Leads Inbox Navigate to Lead…" at bounding box center [229, 131] width 176 height 210
click at [292, 179] on icon "Remove row" at bounding box center [296, 178] width 8 height 8
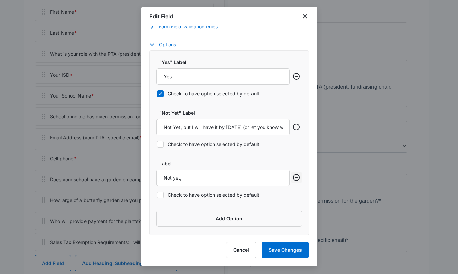
scroll to position [213, 0]
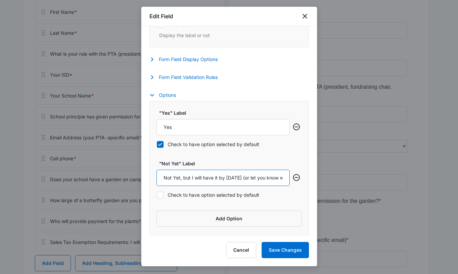
click at [194, 180] on input "Not Yet, but I will have it by [DATE] (or let you know we didn't get it)" at bounding box center [222, 178] width 133 height 16
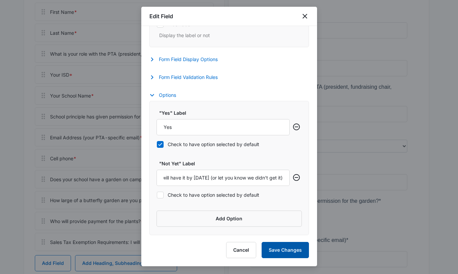
click at [271, 248] on button "Save Changes" at bounding box center [285, 250] width 47 height 16
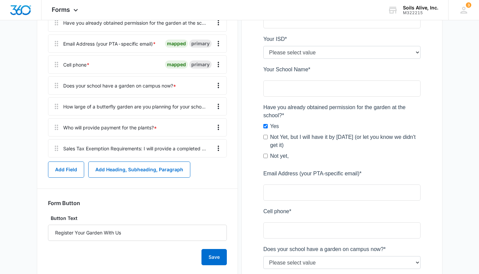
scroll to position [272, 0]
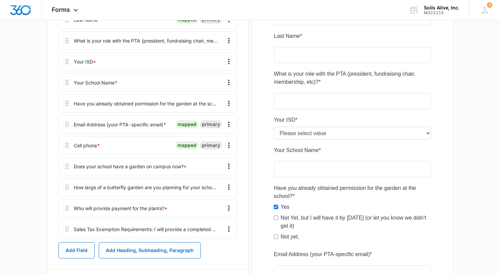
scroll to position [206, 0]
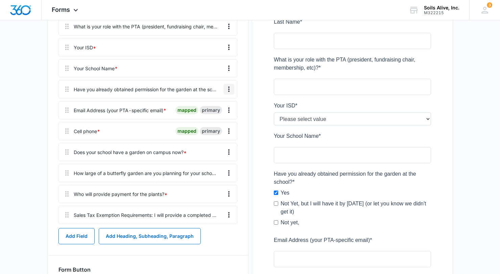
click at [230, 89] on icon "Overflow Menu" at bounding box center [229, 89] width 8 height 8
click at [211, 108] on div "Edit" at bounding box center [210, 108] width 14 height 5
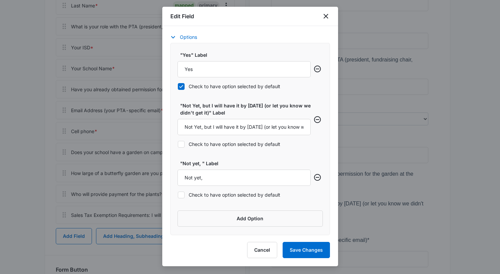
scroll to position [271, 0]
click at [313, 176] on icon "Remove row" at bounding box center [317, 177] width 8 height 8
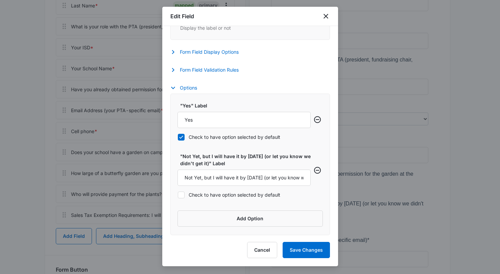
scroll to position [220, 0]
click at [301, 247] on button "Save Changes" at bounding box center [305, 250] width 47 height 16
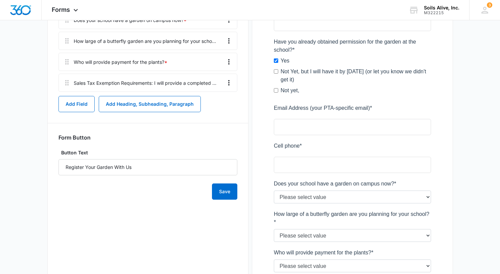
scroll to position [344, 0]
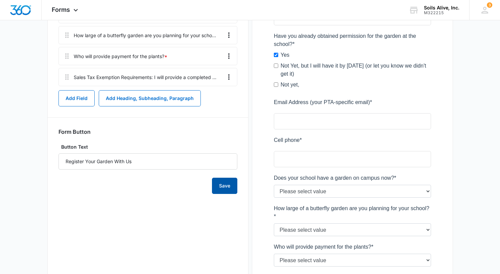
click at [226, 187] on button "Save" at bounding box center [224, 186] width 25 height 16
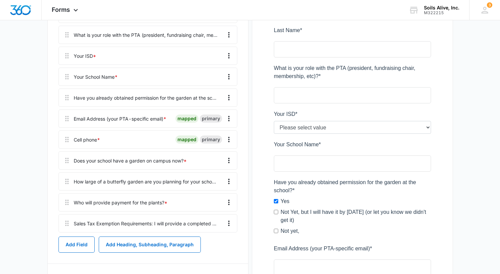
scroll to position [214, 0]
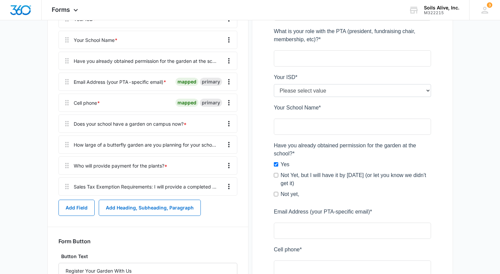
scroll to position [242, 0]
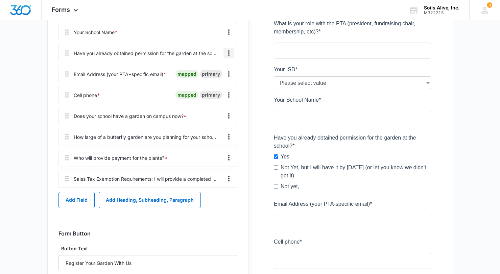
click at [228, 53] on icon "Overflow Menu" at bounding box center [229, 53] width 8 height 8
click at [213, 70] on div "Edit" at bounding box center [210, 72] width 14 height 5
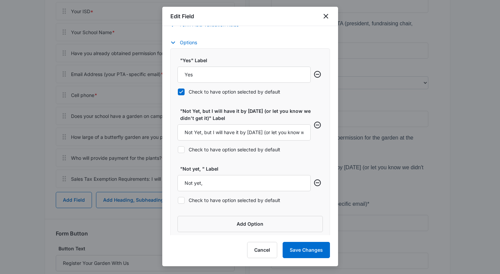
scroll to position [271, 0]
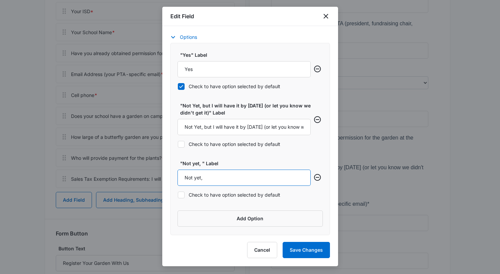
click at [287, 180] on input "Not yet," at bounding box center [243, 178] width 133 height 16
click at [313, 176] on icon "Remove row" at bounding box center [317, 177] width 8 height 8
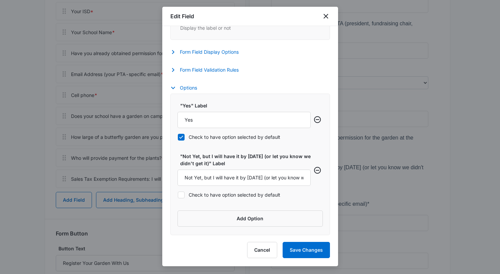
scroll to position [220, 0]
click at [314, 197] on div at bounding box center [317, 178] width 11 height 50
click at [297, 246] on button "Save Changes" at bounding box center [305, 250] width 47 height 16
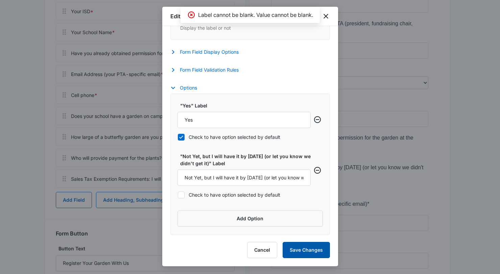
click at [301, 248] on button "Save Changes" at bounding box center [305, 250] width 47 height 16
click at [304, 244] on button "Save Changes" at bounding box center [305, 250] width 47 height 16
click at [309, 252] on button "Save Changes" at bounding box center [305, 250] width 47 height 16
click at [327, 16] on icon "close" at bounding box center [326, 16] width 8 height 8
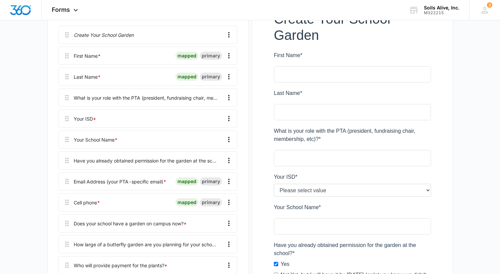
scroll to position [136, 0]
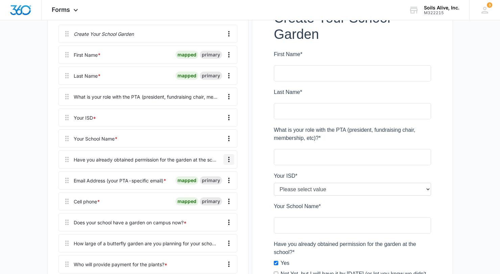
click at [227, 161] on icon "Overflow Menu" at bounding box center [229, 159] width 8 height 8
click at [212, 175] on button "Edit" at bounding box center [214, 178] width 39 height 10
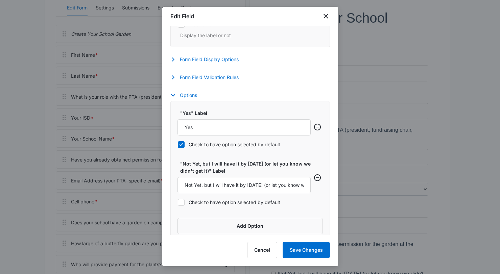
scroll to position [220, 0]
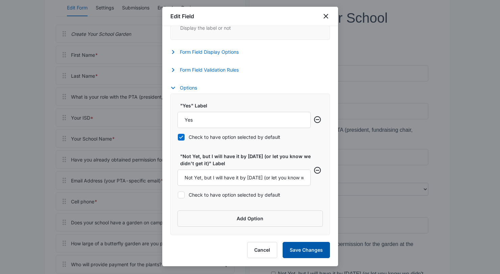
click at [306, 248] on button "Save Changes" at bounding box center [305, 250] width 47 height 16
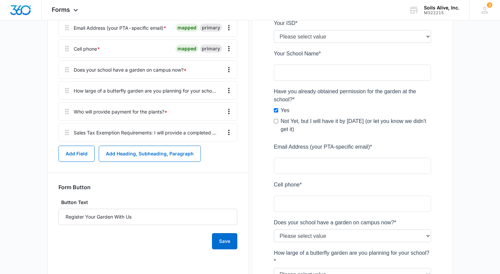
scroll to position [299, 0]
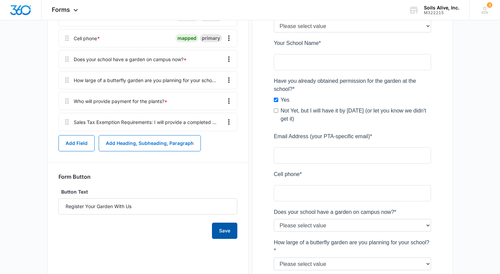
click at [223, 229] on button "Save" at bounding box center [224, 231] width 25 height 16
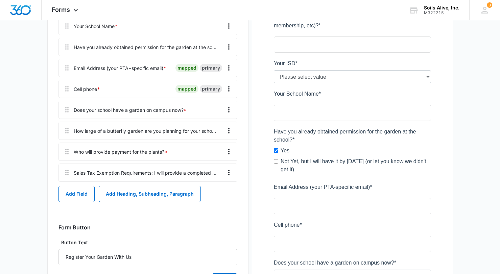
scroll to position [246, 0]
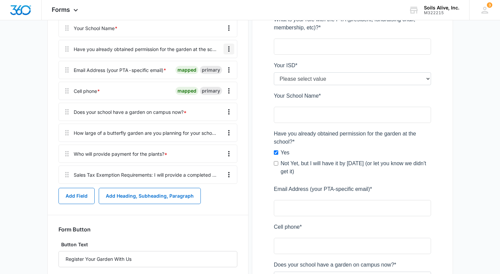
click at [231, 49] on icon "Overflow Menu" at bounding box center [229, 49] width 8 height 8
click at [213, 65] on button "Edit" at bounding box center [214, 68] width 39 height 10
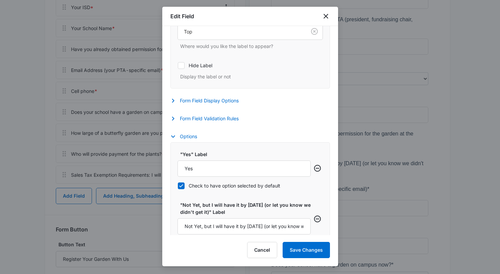
scroll to position [182, 0]
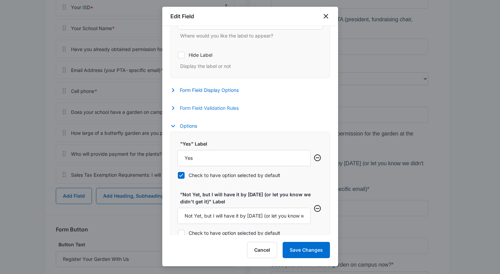
click at [233, 110] on button "Form Field Validation Rules" at bounding box center [207, 108] width 75 height 8
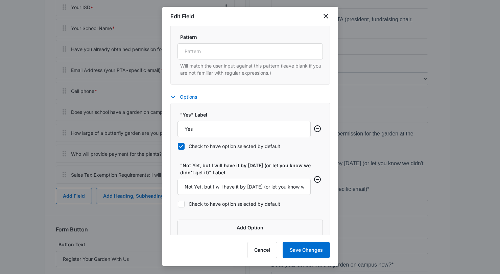
scroll to position [442, 0]
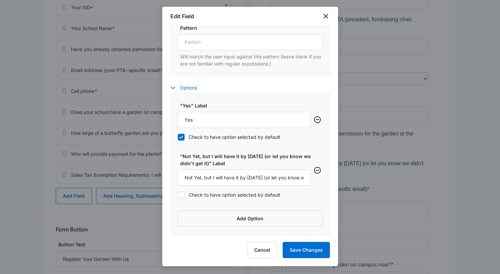
click at [218, 136] on label "Check to have option selected by default" at bounding box center [243, 136] width 133 height 7
click at [178, 137] on input "Check to have option selected by default" at bounding box center [177, 137] width 0 height 0
checkbox input "false"
click at [298, 251] on button "Save Changes" at bounding box center [305, 250] width 47 height 16
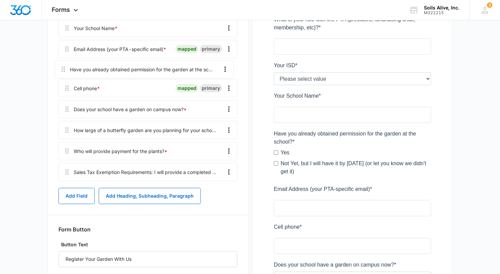
scroll to position [246, 0]
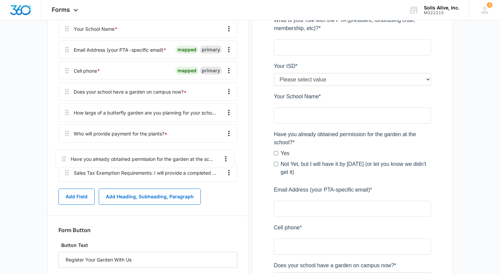
drag, startPoint x: 67, startPoint y: 49, endPoint x: 64, endPoint y: 158, distance: 108.9
click at [64, 158] on div "Create Your School Garden First Name * mapped primary Last Name * mapped primar…" at bounding box center [147, 50] width 179 height 270
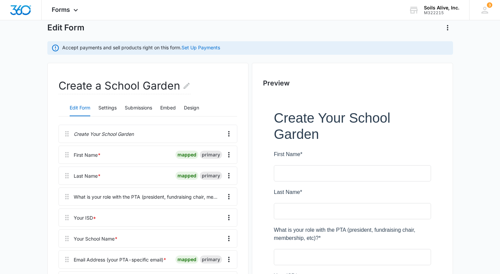
scroll to position [0, 0]
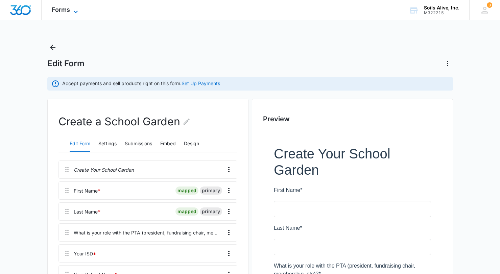
click at [69, 8] on span "Forms" at bounding box center [61, 9] width 18 height 7
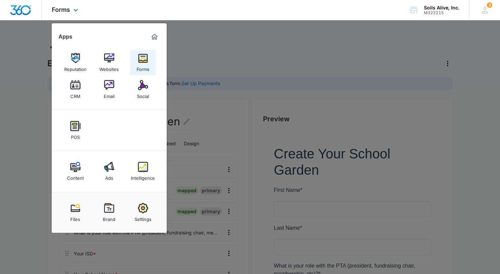
click at [142, 55] on img at bounding box center [143, 58] width 10 height 10
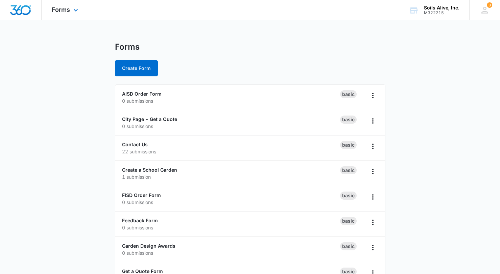
click at [70, 10] on div "Forms Apps Reputation Websites Forms CRM Email Social POS Content Ads Intellige…" at bounding box center [66, 10] width 48 height 20
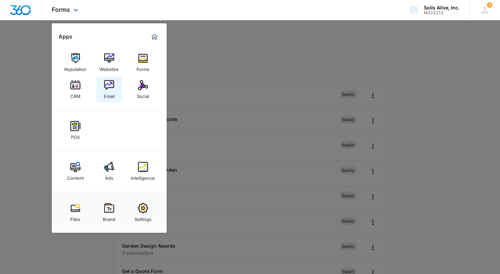
click at [108, 84] on img at bounding box center [109, 85] width 10 height 10
